Goal: Task Accomplishment & Management: Complete application form

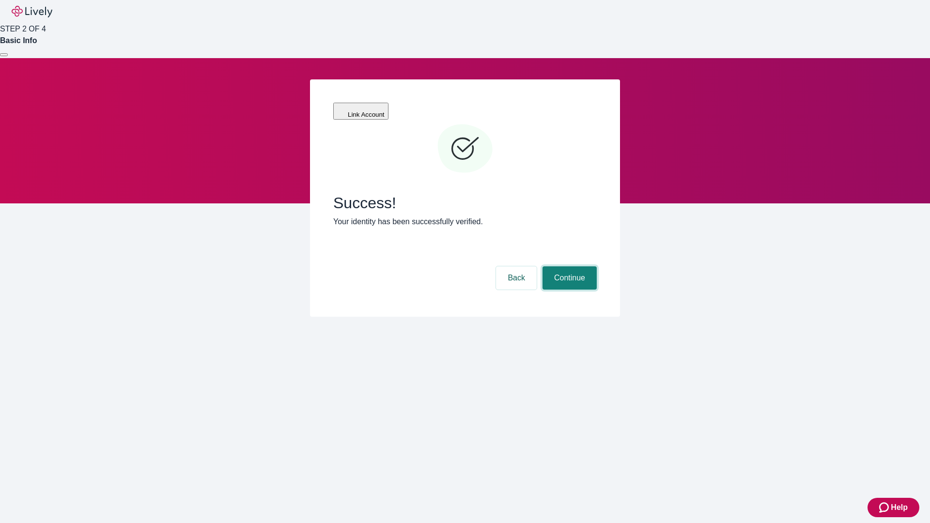
click at [568, 266] on button "Continue" at bounding box center [570, 277] width 54 height 23
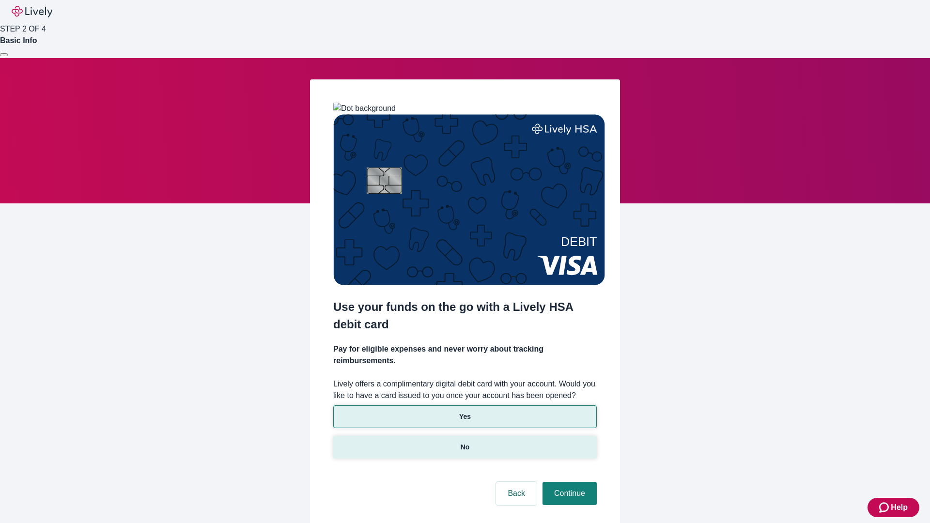
click at [465, 442] on p "No" at bounding box center [465, 447] width 9 height 10
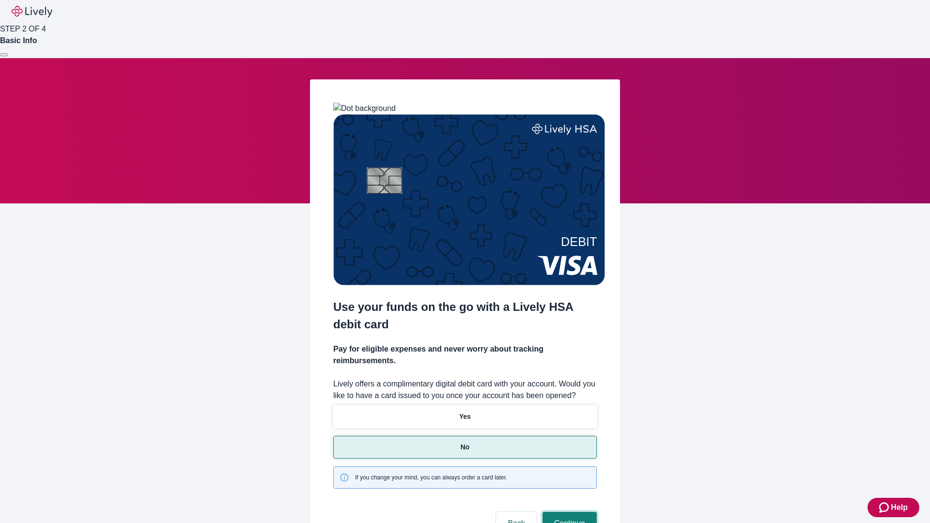
click at [568, 512] on button "Continue" at bounding box center [570, 523] width 54 height 23
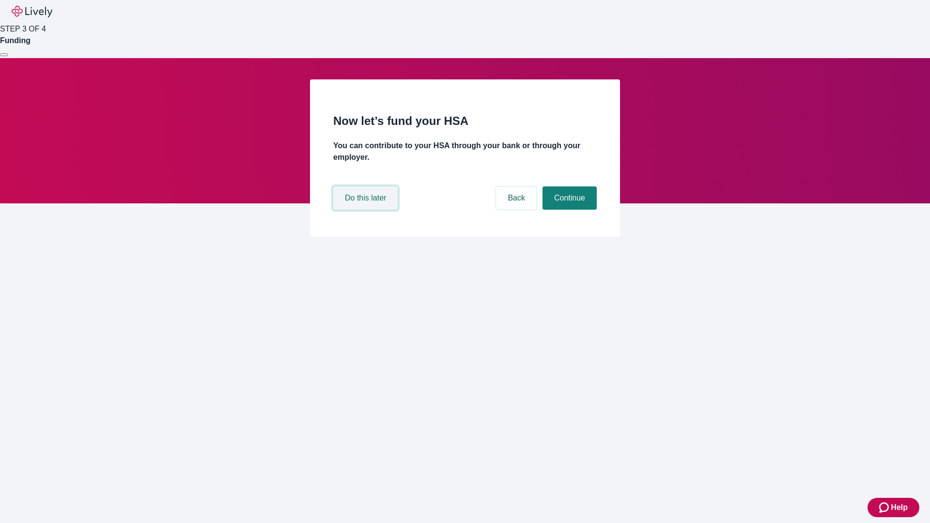
click at [367, 210] on button "Do this later" at bounding box center [365, 197] width 64 height 23
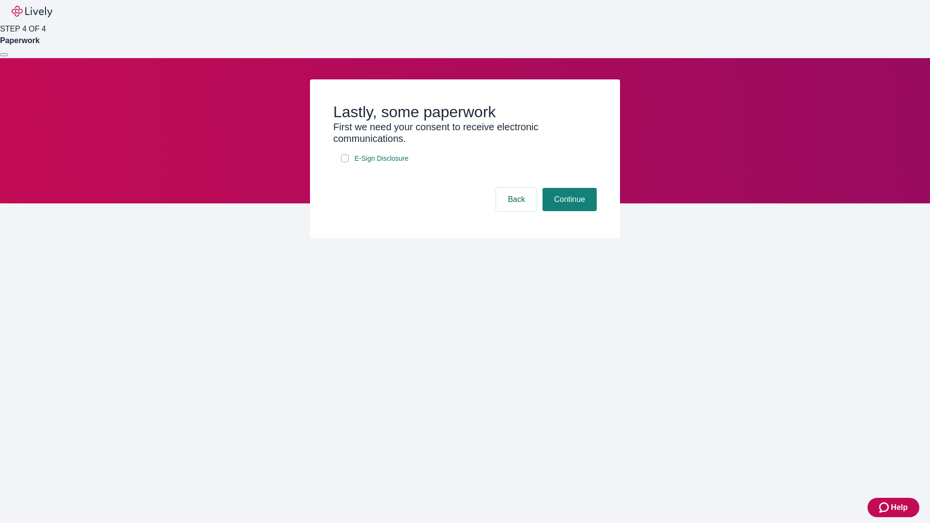
click at [345, 162] on input "E-Sign Disclosure" at bounding box center [345, 159] width 8 height 8
checkbox input "true"
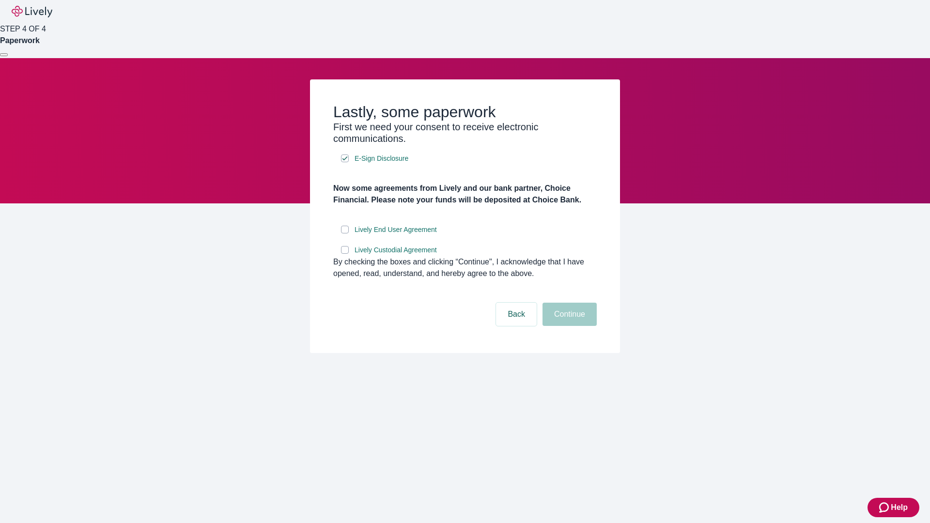
click at [345, 233] on input "Lively End User Agreement" at bounding box center [345, 230] width 8 height 8
checkbox input "true"
click at [345, 254] on input "Lively Custodial Agreement" at bounding box center [345, 250] width 8 height 8
checkbox input "true"
click at [568, 326] on button "Continue" at bounding box center [570, 314] width 54 height 23
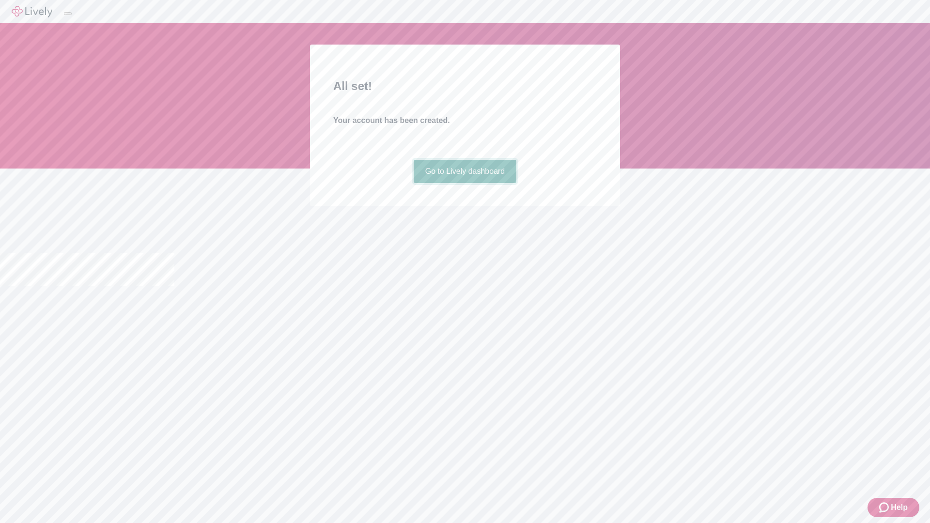
click at [465, 183] on link "Go to Lively dashboard" at bounding box center [465, 171] width 103 height 23
